Goal: Navigation & Orientation: Understand site structure

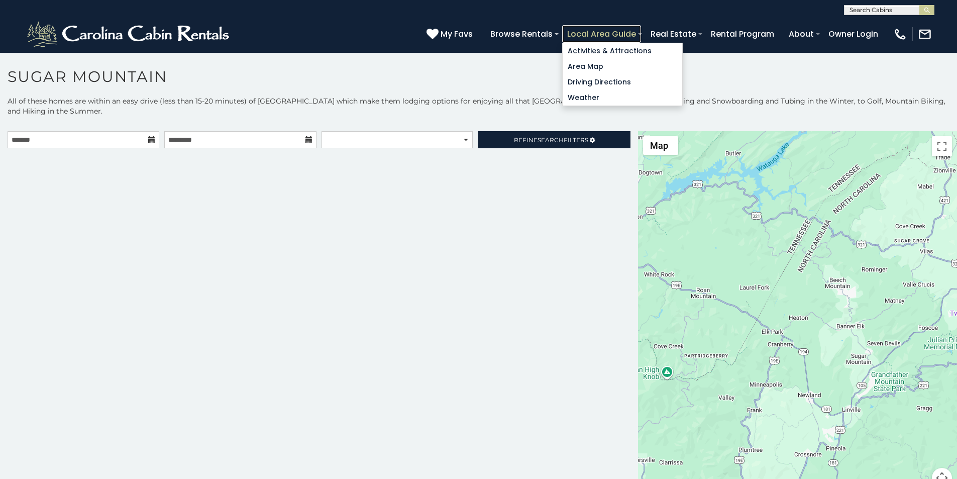
click at [641, 29] on link "Local Area Guide" at bounding box center [601, 34] width 79 height 18
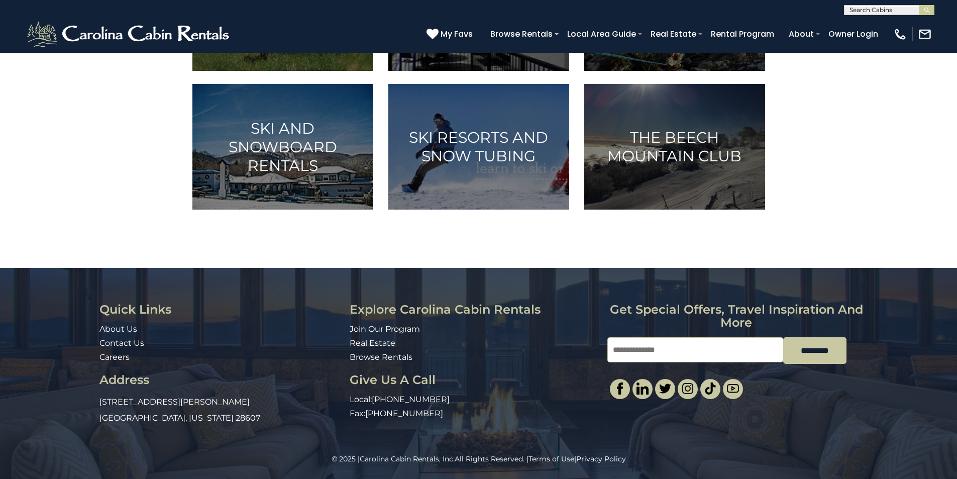
scroll to position [645, 0]
click at [625, 476] on div "© 2025 | Carolina Cabin Rentals, Inc. All Rights Reserved. | Terms of Use | Pri…" at bounding box center [478, 465] width 957 height 25
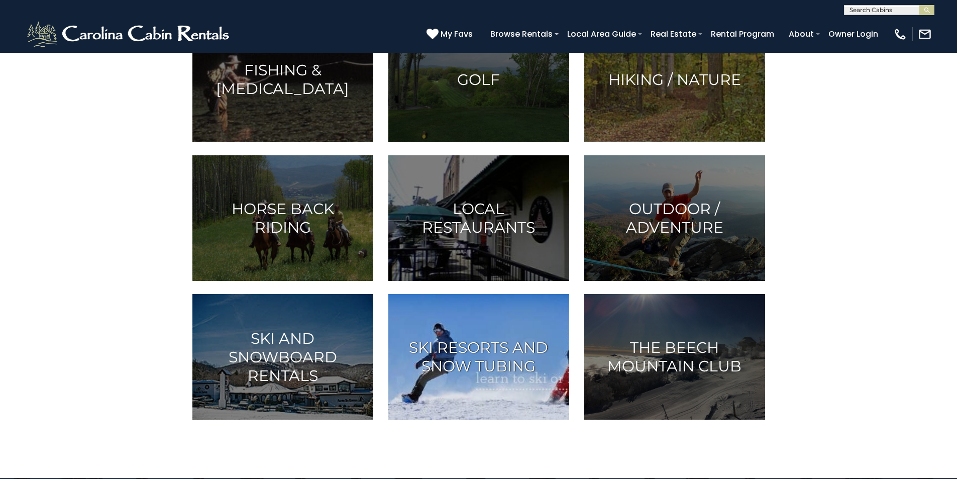
scroll to position [290, 0]
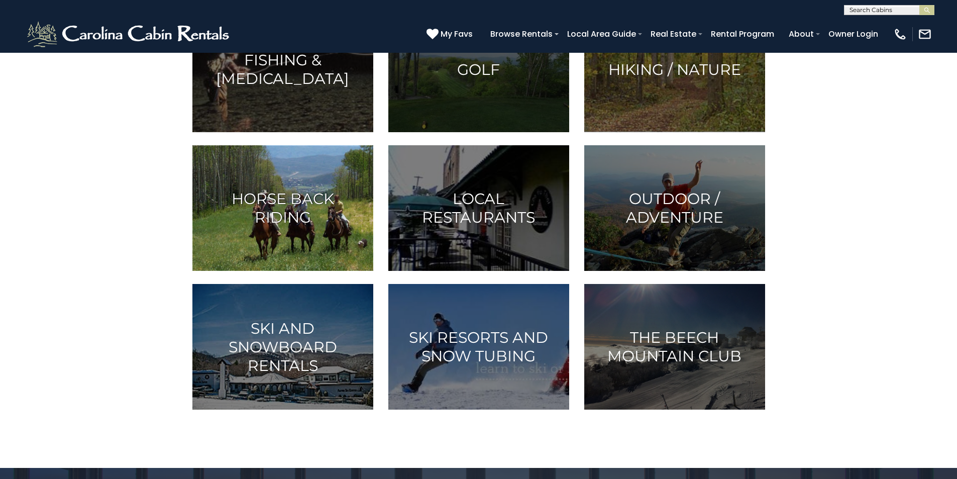
click at [343, 226] on h3 "Horse Back Riding" at bounding box center [283, 207] width 156 height 37
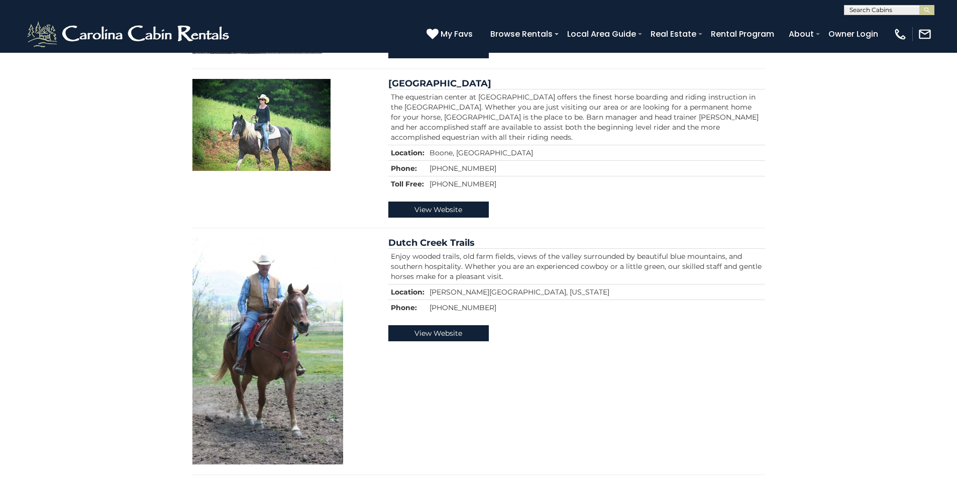
scroll to position [669, 0]
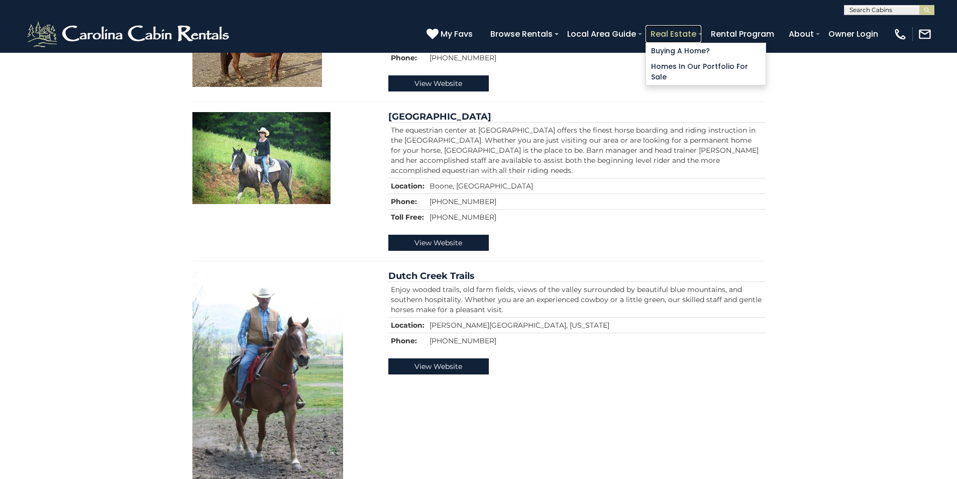
click at [701, 30] on link "Real Estate" at bounding box center [673, 34] width 56 height 18
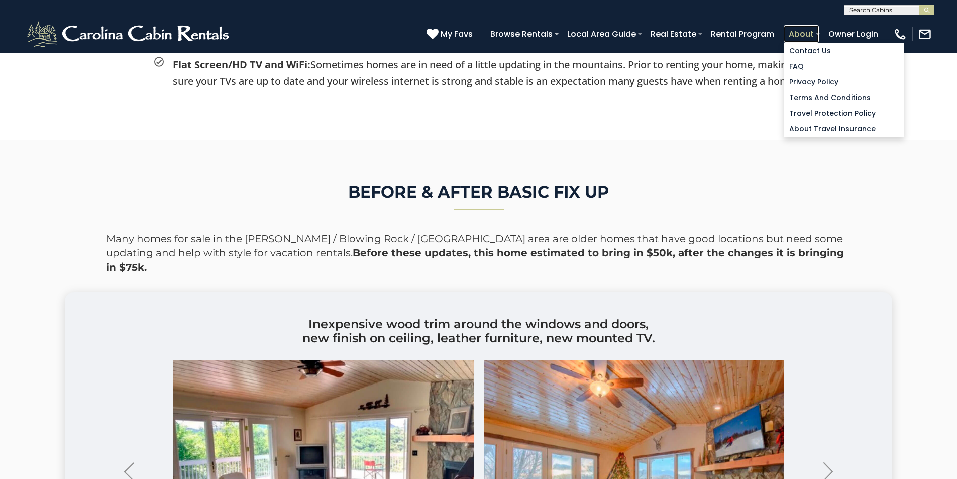
scroll to position [1930, 0]
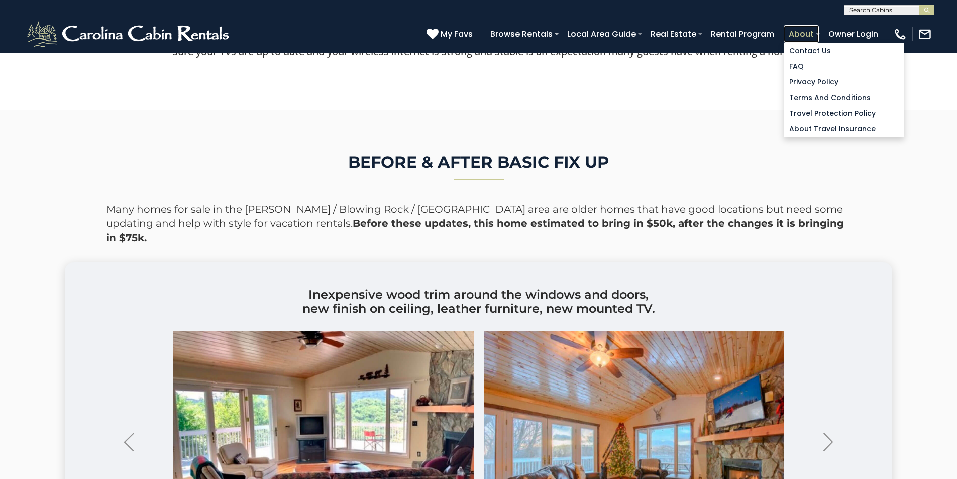
click at [819, 30] on link "About" at bounding box center [800, 34] width 35 height 18
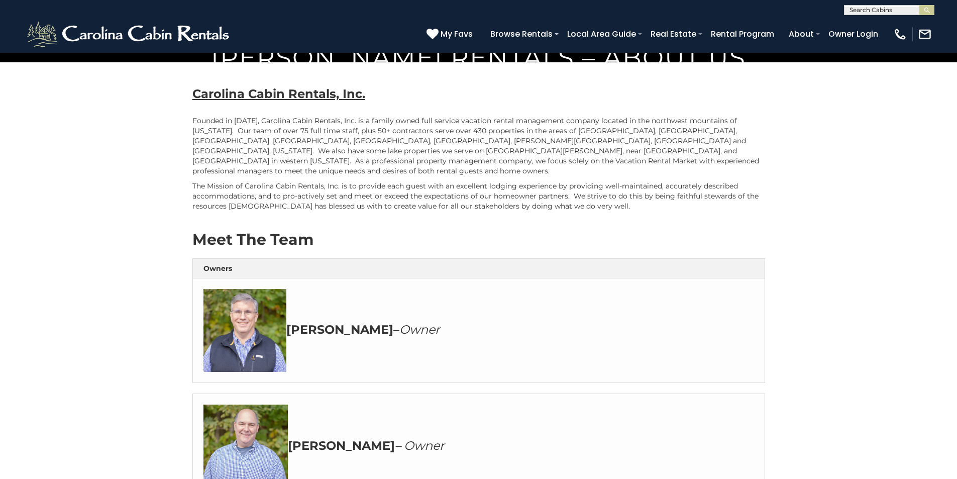
click at [47, 476] on div "[PERSON_NAME] Rentals – About Us Carolina Cabin Rentals, Inc. Founded in [DATE]…" at bounding box center [478, 391] width 957 height 678
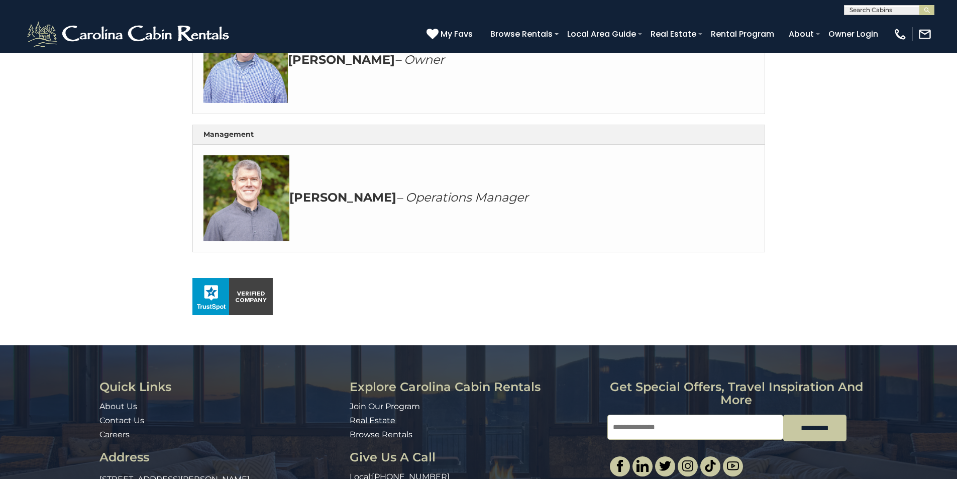
scroll to position [398, 0]
